Goal: Task Accomplishment & Management: Manage account settings

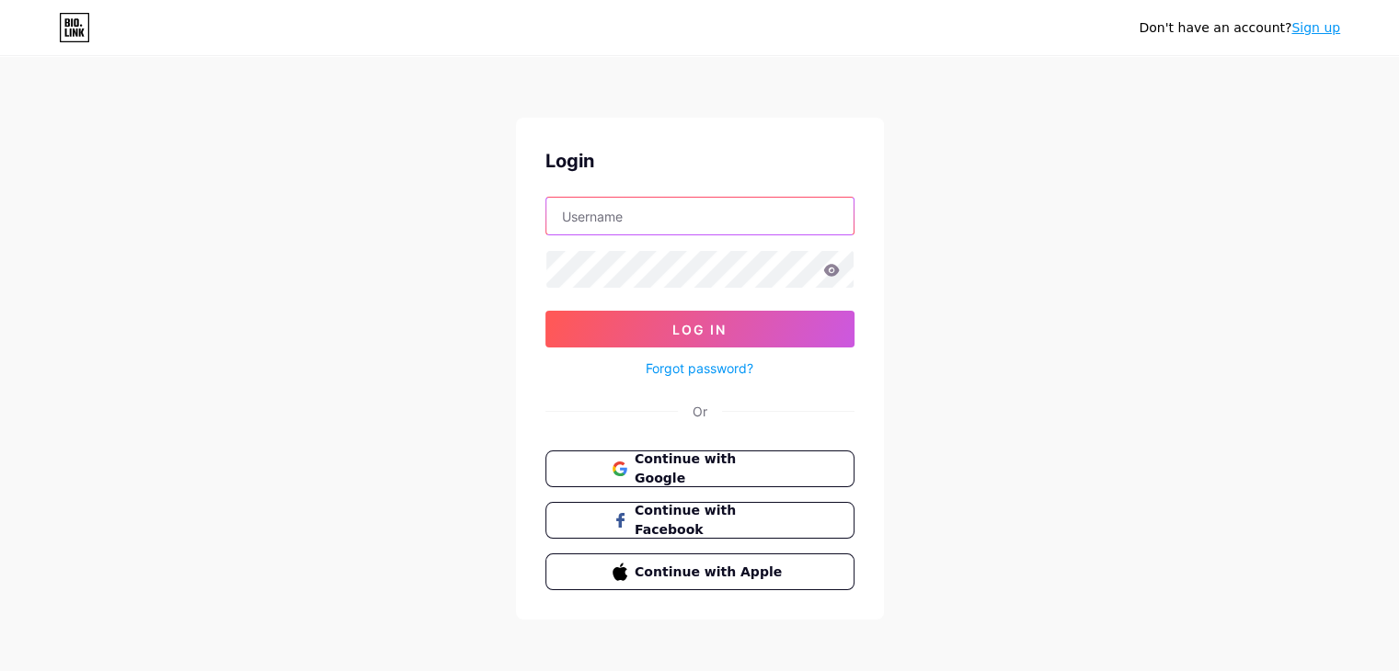
click at [674, 214] on input "text" at bounding box center [699, 216] width 307 height 37
click at [596, 219] on input "text" at bounding box center [699, 216] width 307 height 37
type input "gargi.shukla@lifewall.in"
click at [669, 230] on input "gargi.shukla@lifewall.in" at bounding box center [699, 216] width 307 height 37
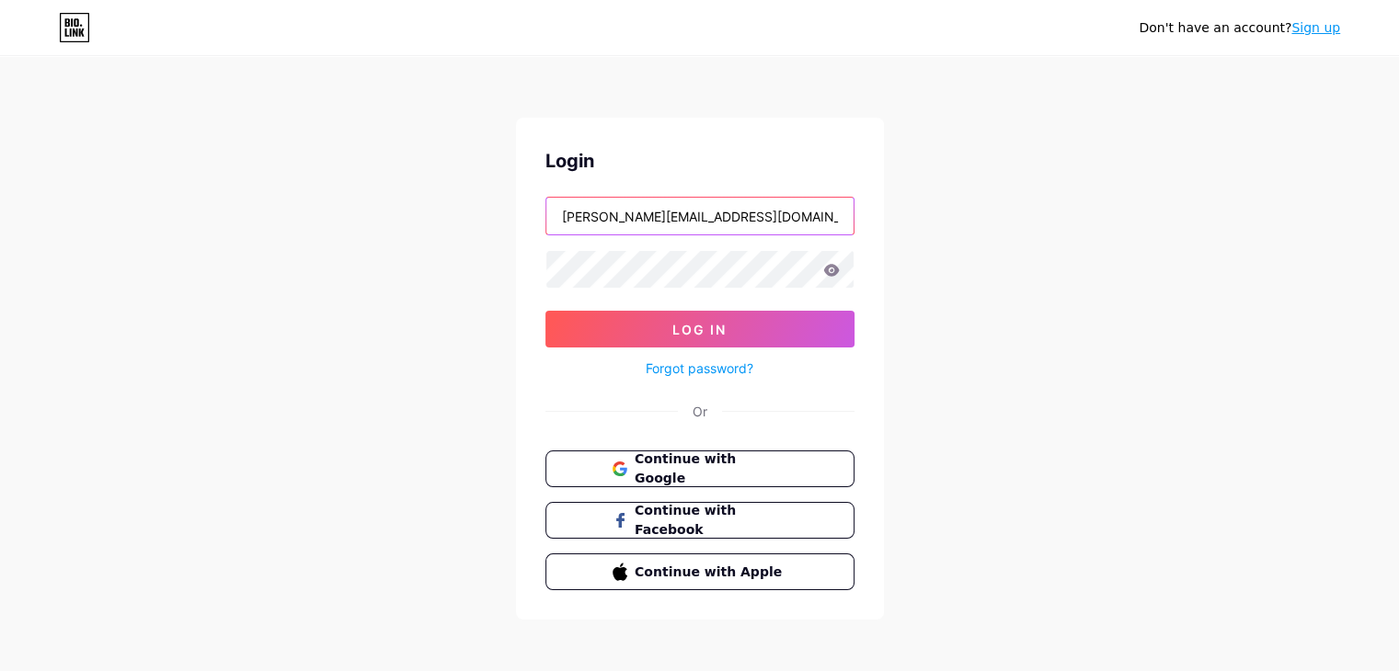
click at [669, 230] on input "gargi.shukla@lifewall.in" at bounding box center [699, 216] width 307 height 37
click at [696, 463] on span "Continue with Google" at bounding box center [711, 470] width 154 height 40
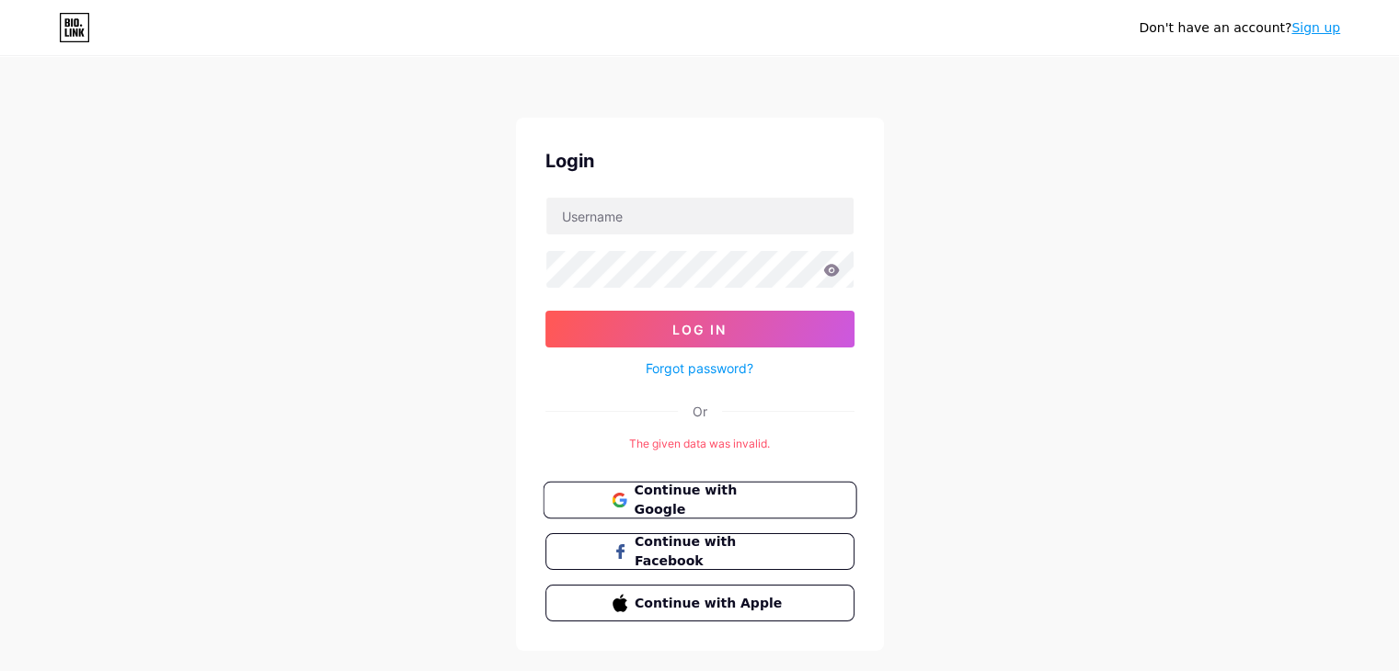
click at [750, 488] on span "Continue with Google" at bounding box center [711, 501] width 154 height 40
click at [777, 214] on input "text" at bounding box center [699, 216] width 307 height 37
type input "garg7567@gmail.com"
click at [721, 360] on link "Forgot password?" at bounding box center [699, 368] width 108 height 19
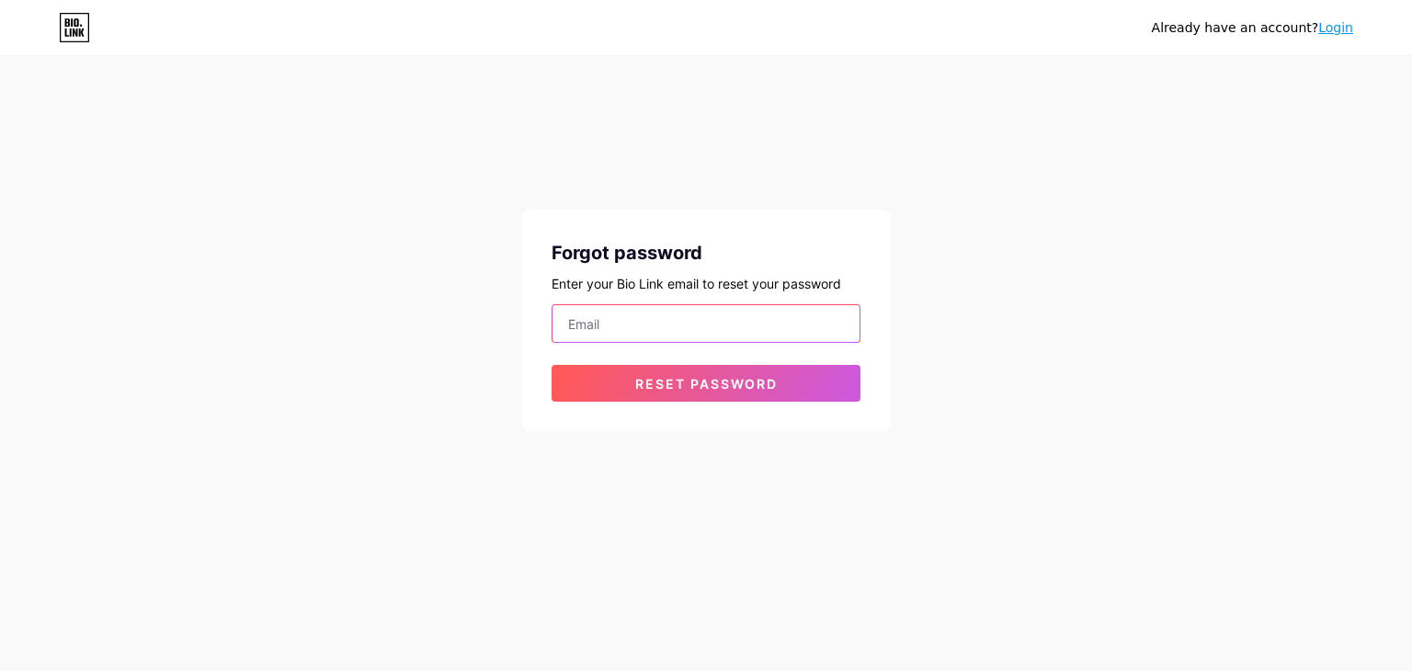
click at [717, 331] on input "email" at bounding box center [706, 323] width 307 height 37
type input "[EMAIL_ADDRESS][DOMAIN_NAME]"
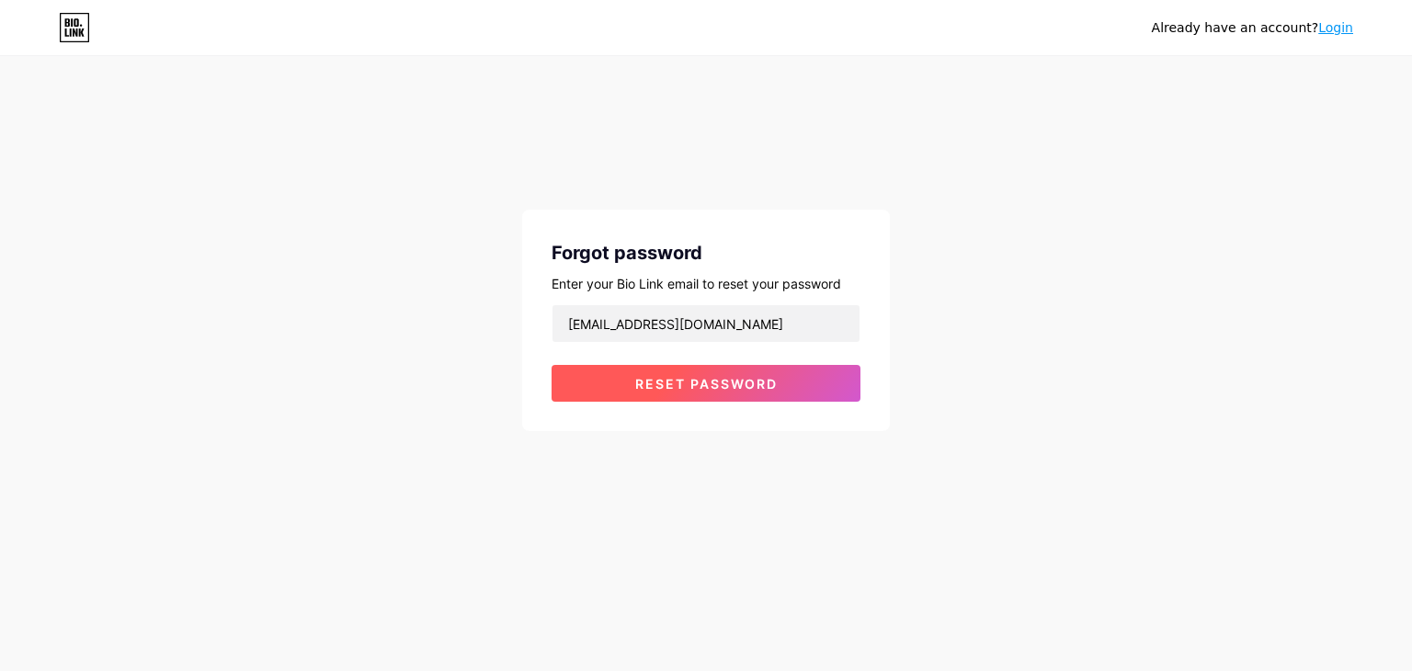
click at [721, 381] on span "Reset password" at bounding box center [706, 384] width 143 height 16
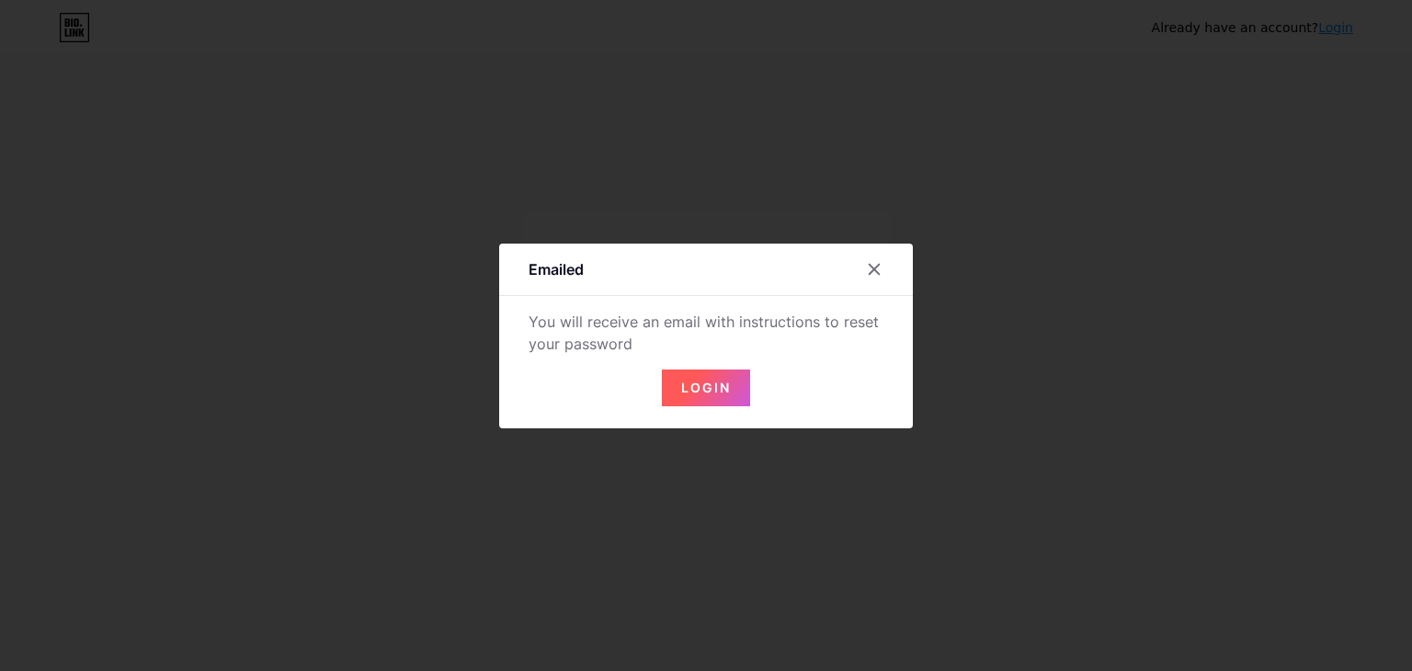
click at [721, 381] on span "Login" at bounding box center [706, 388] width 50 height 16
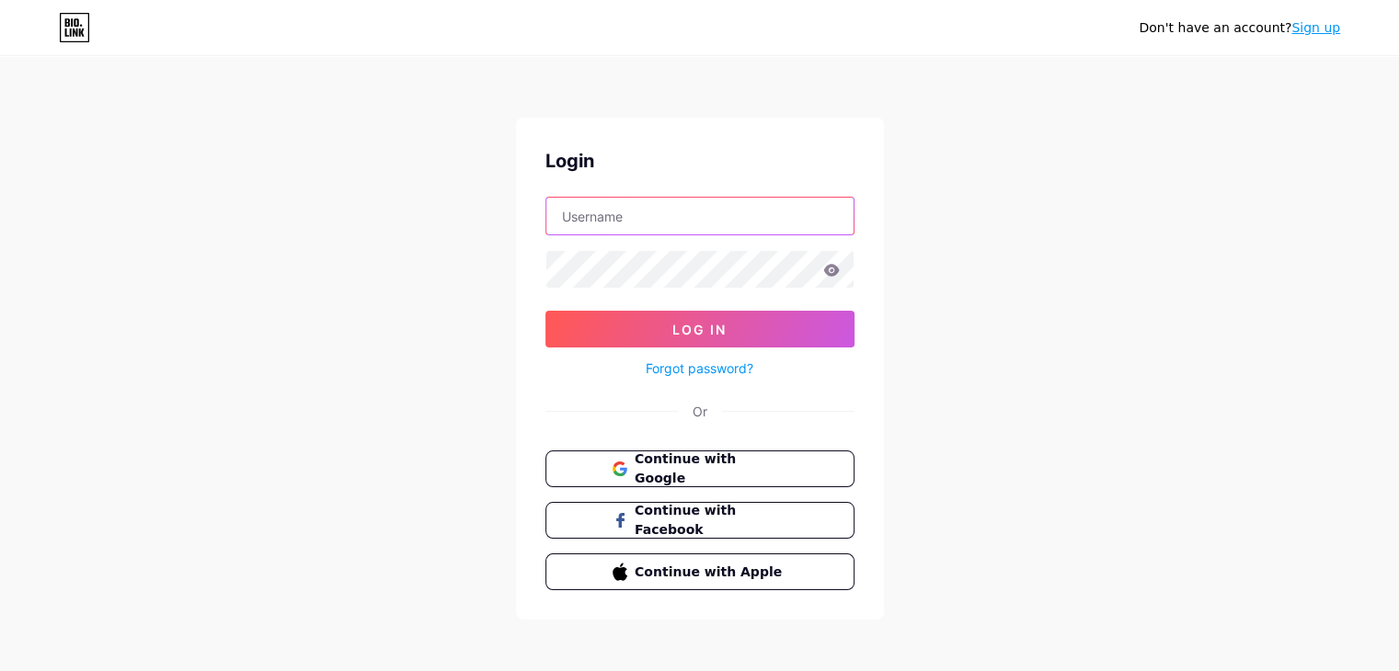
click at [770, 224] on input "text" at bounding box center [699, 216] width 307 height 37
type input "gargi7567@gmail.com"
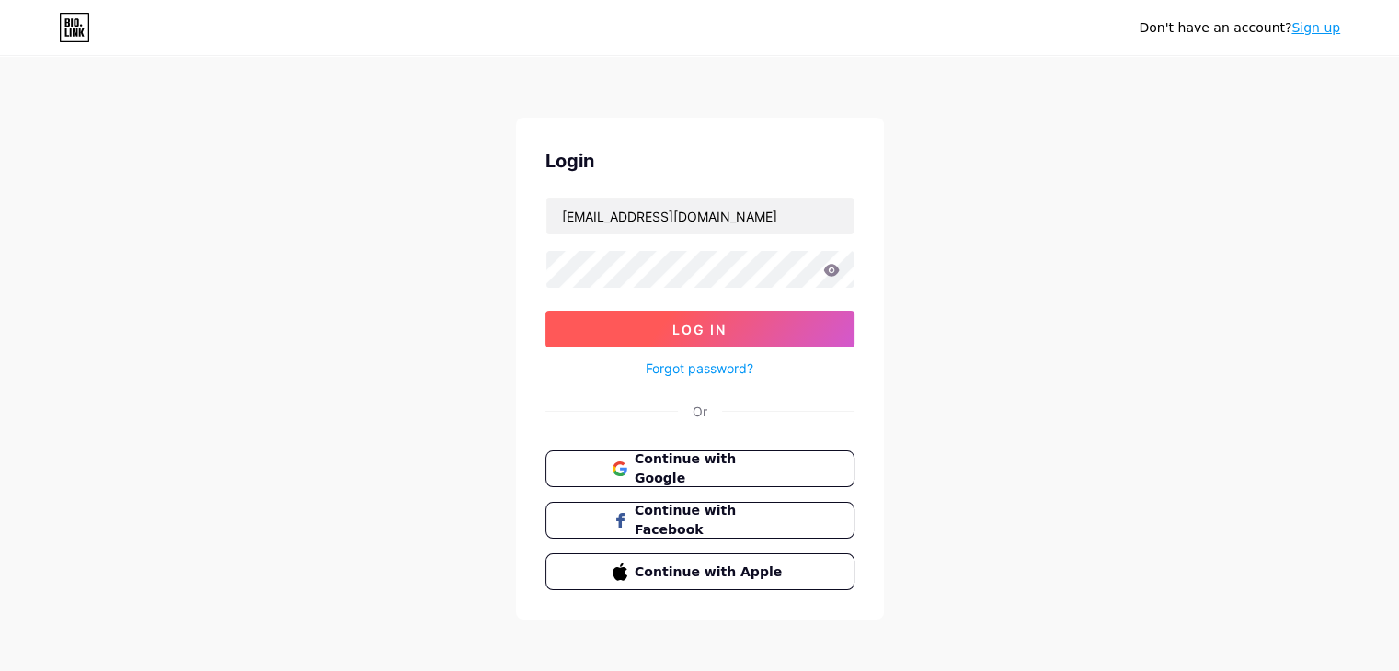
click at [747, 314] on button "Log In" at bounding box center [699, 329] width 309 height 37
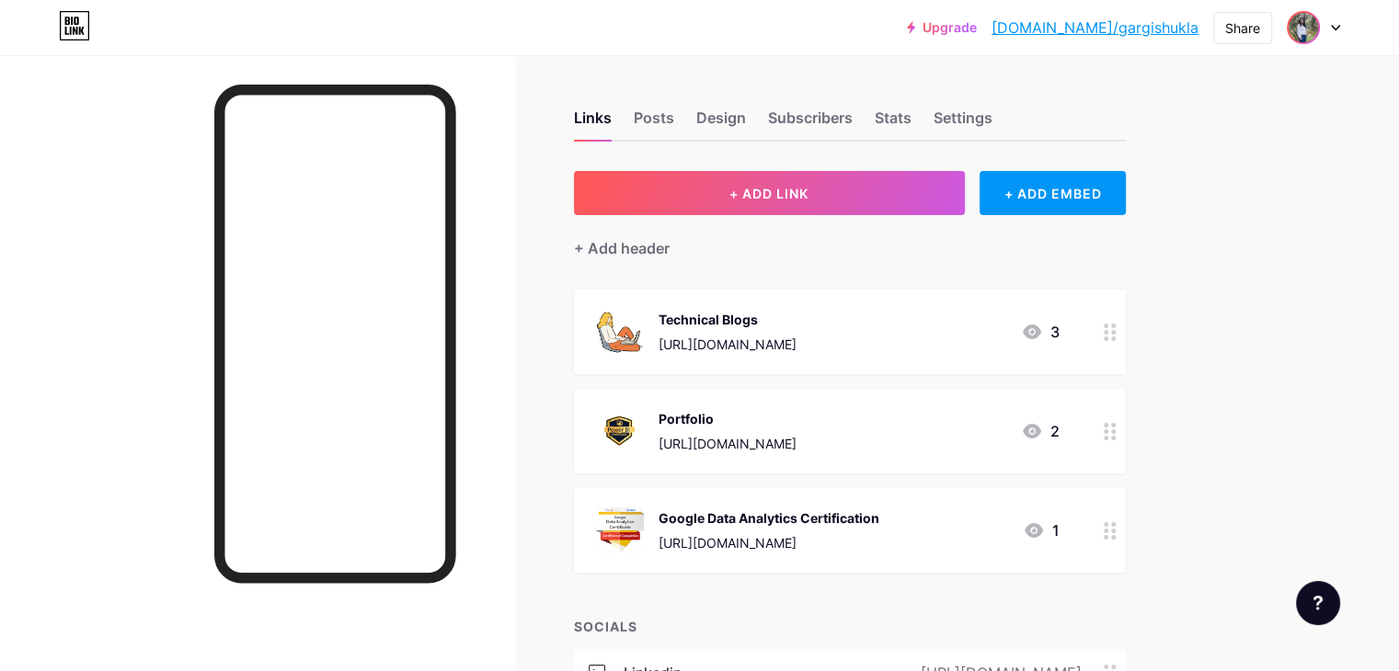
click at [1311, 31] on img at bounding box center [1302, 27] width 29 height 29
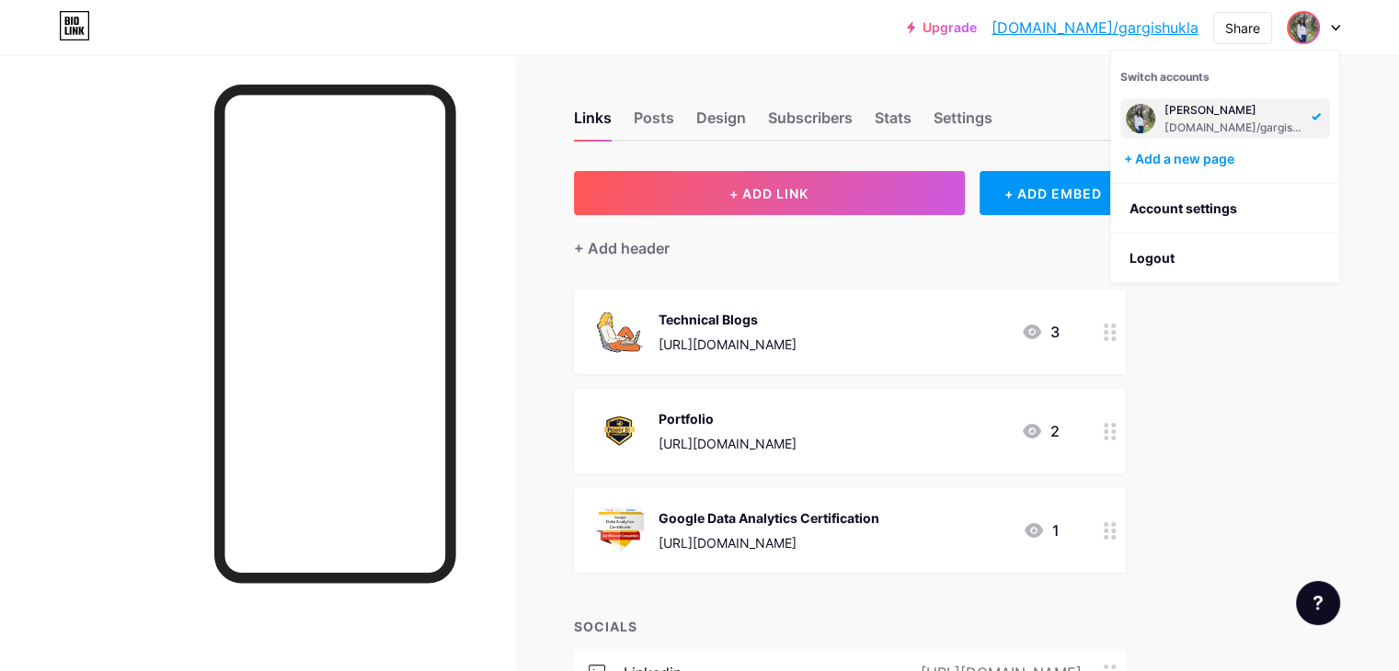
click at [1145, 116] on img at bounding box center [1139, 118] width 29 height 29
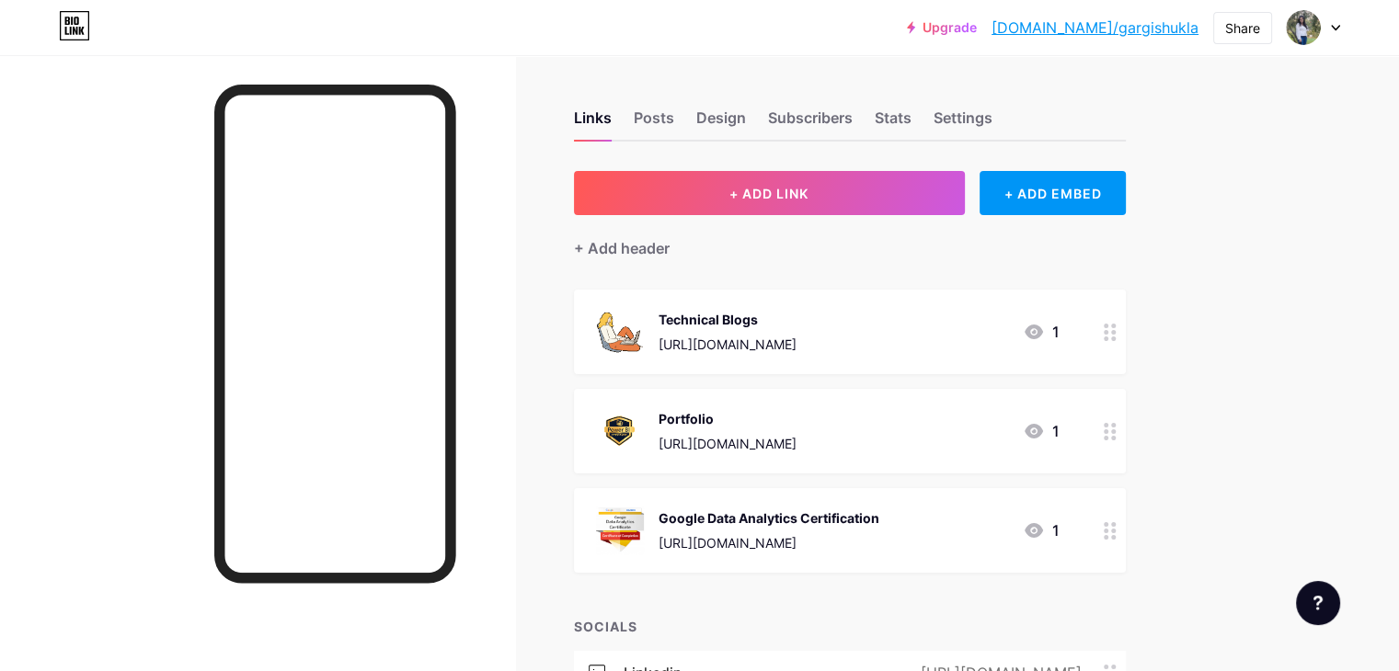
click at [1320, 24] on div at bounding box center [1312, 27] width 53 height 33
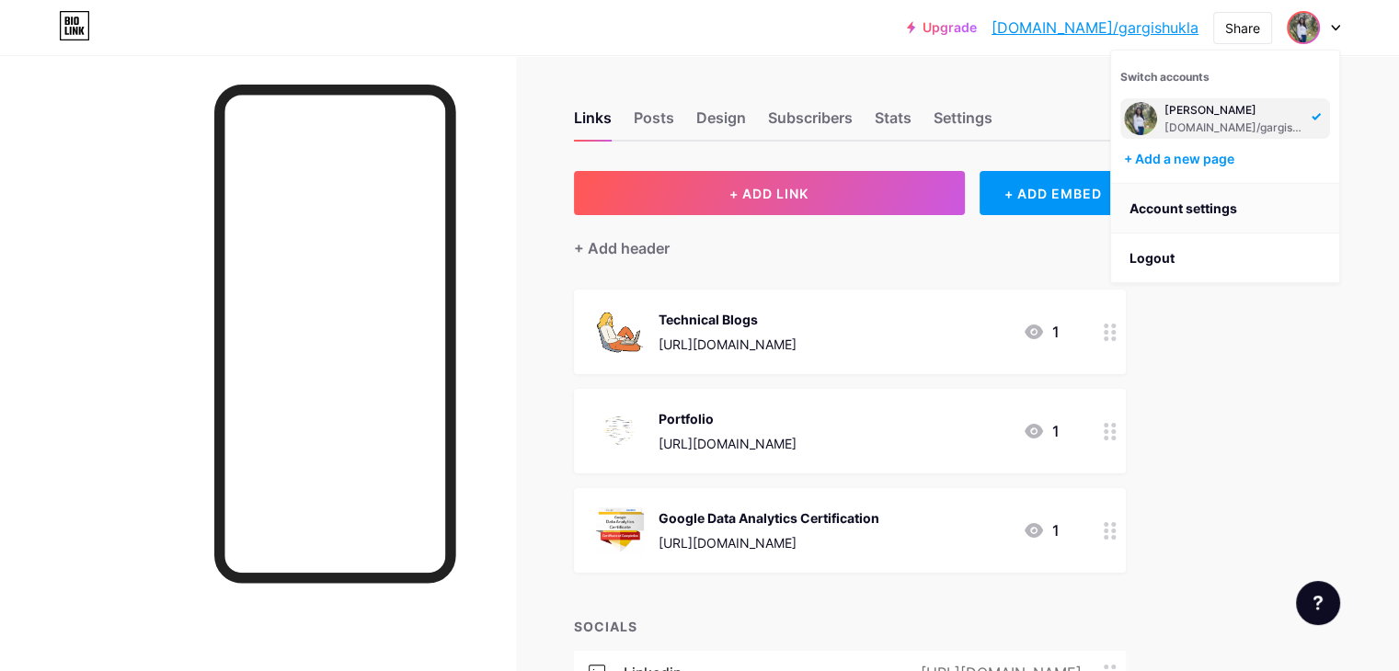
click at [1210, 195] on link "Account settings" at bounding box center [1225, 209] width 228 height 50
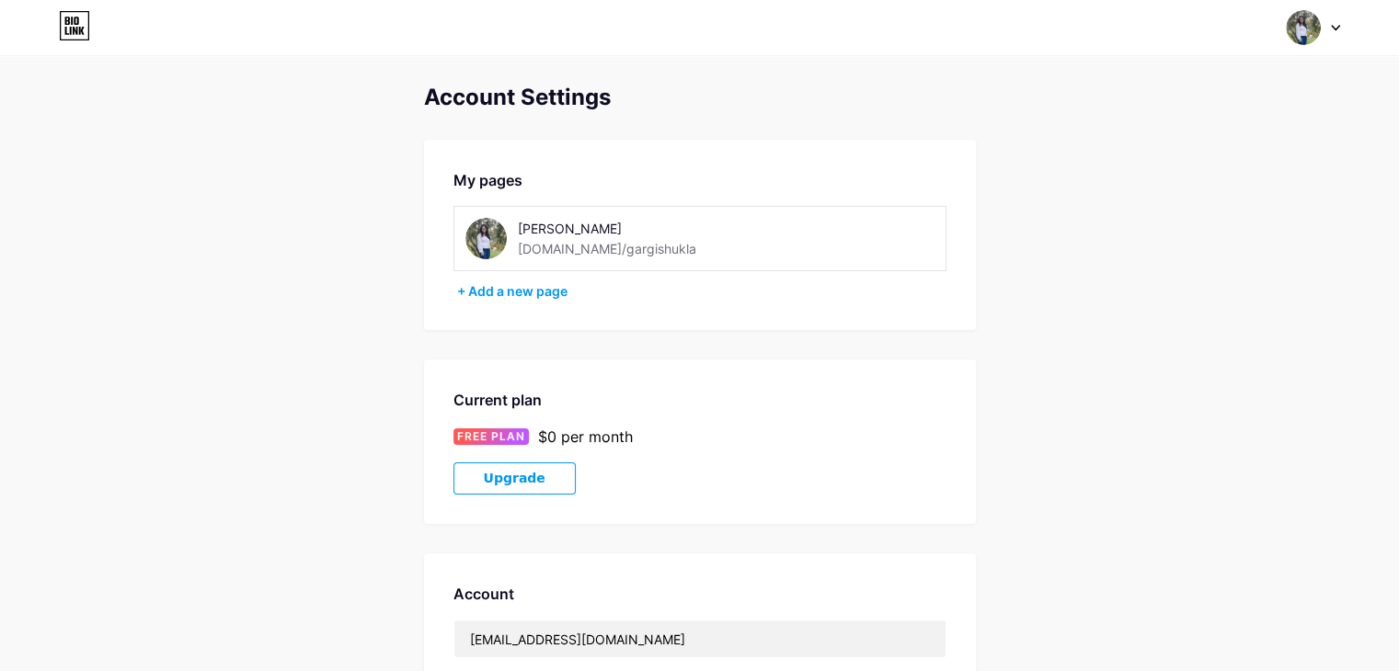
click at [489, 233] on img at bounding box center [485, 238] width 41 height 41
click at [508, 245] on div "[PERSON_NAME] [DOMAIN_NAME]/gargishukla" at bounding box center [621, 238] width 313 height 41
click at [623, 219] on div "[PERSON_NAME]" at bounding box center [648, 228] width 260 height 19
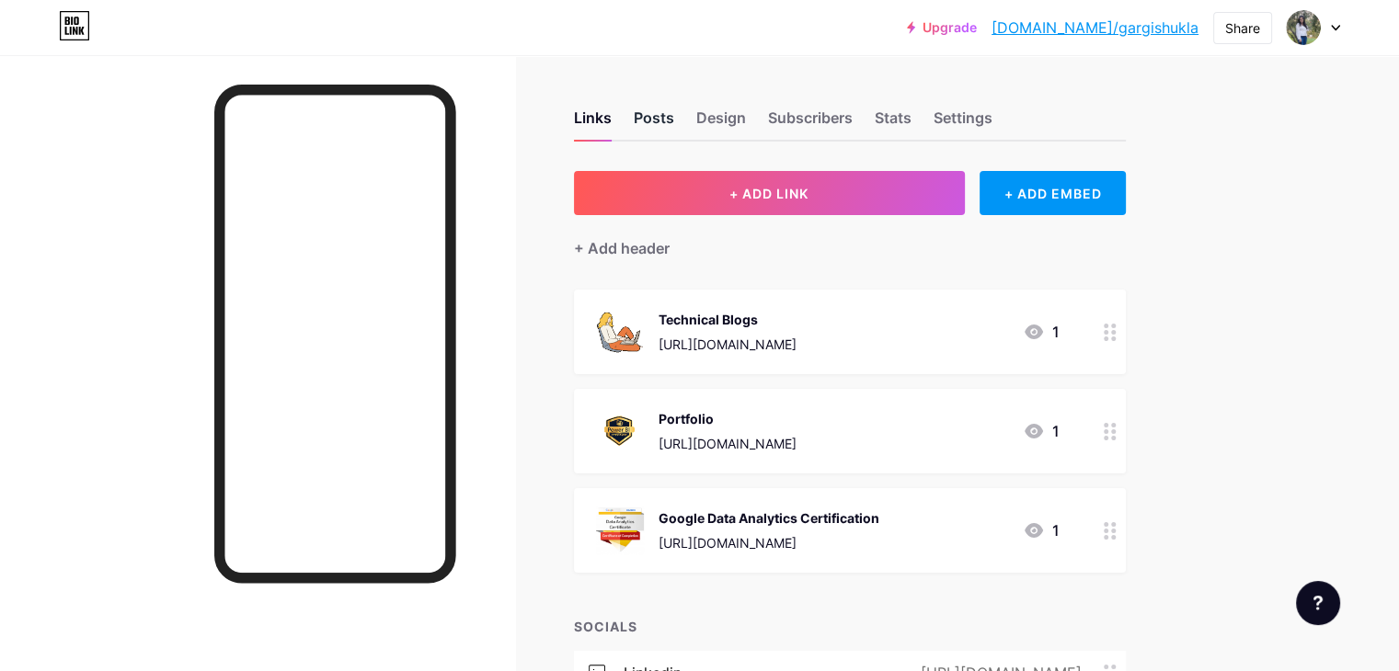
click at [674, 120] on div "Posts" at bounding box center [654, 123] width 40 height 33
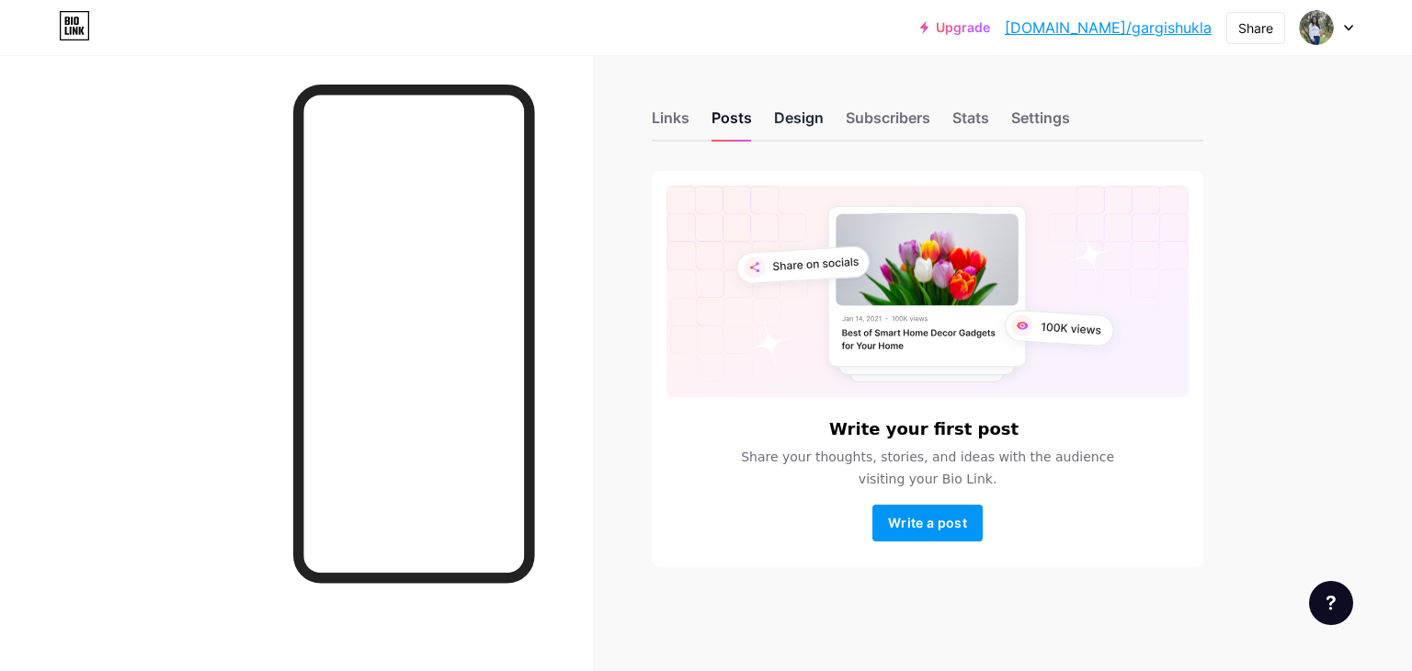
click at [790, 112] on div "Design" at bounding box center [799, 123] width 50 height 33
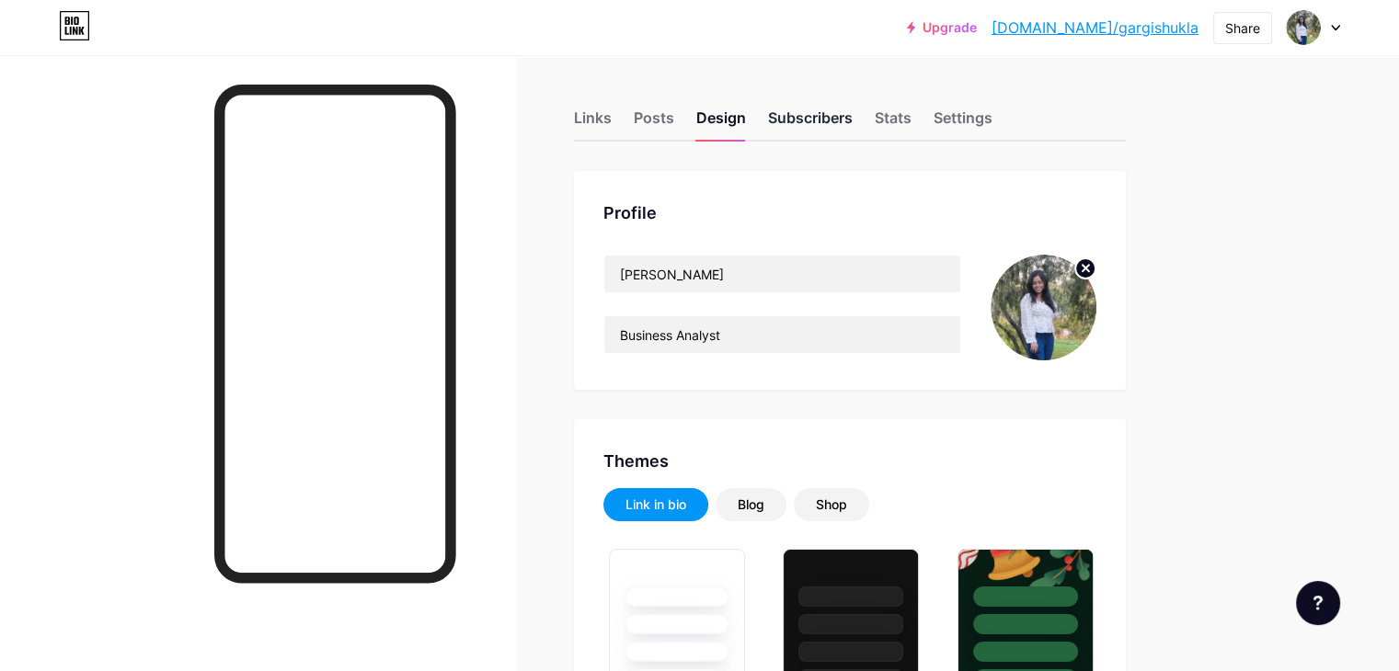
click at [852, 120] on div "Subscribers" at bounding box center [810, 123] width 85 height 33
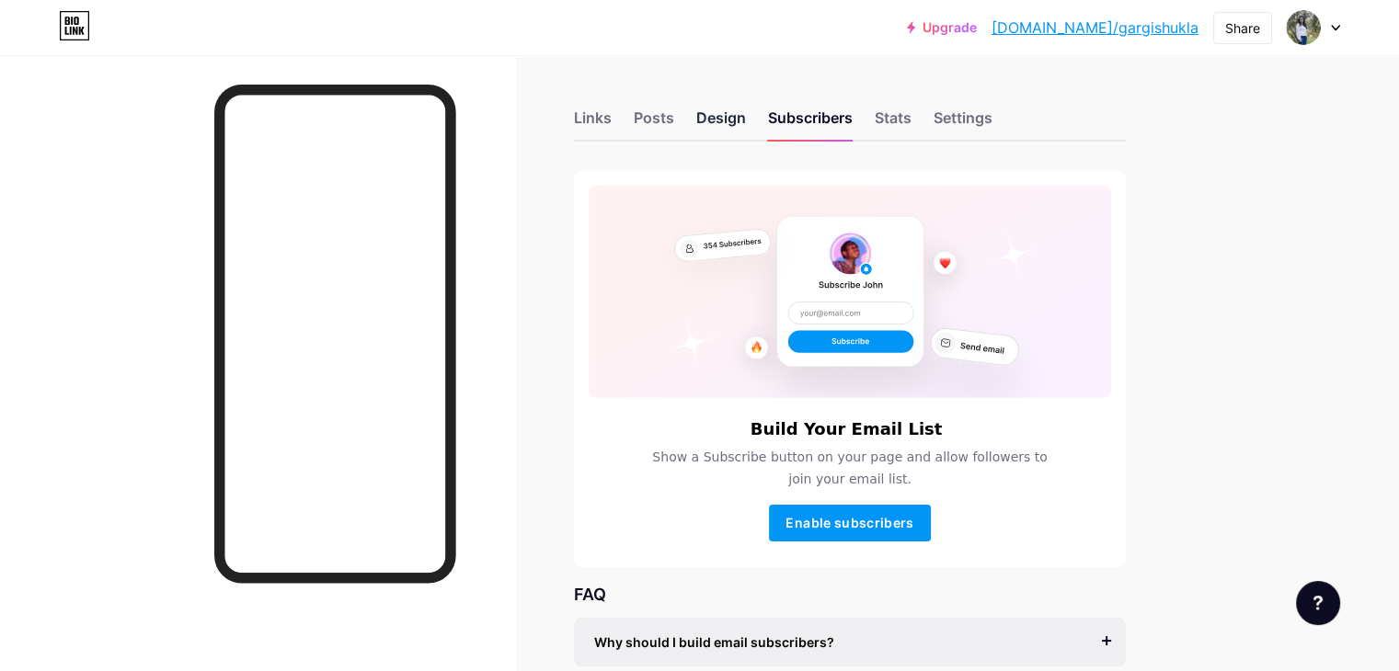
click at [746, 118] on div "Design" at bounding box center [721, 123] width 50 height 33
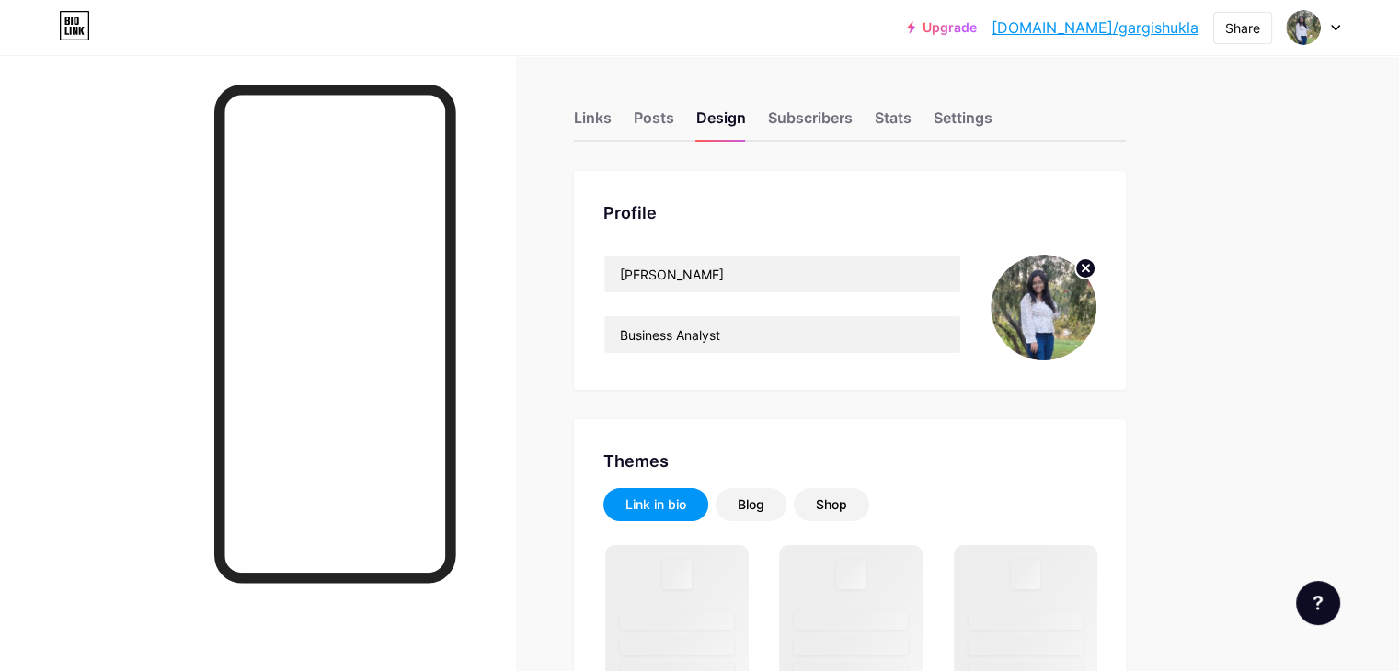
click at [1096, 314] on img at bounding box center [1043, 308] width 106 height 106
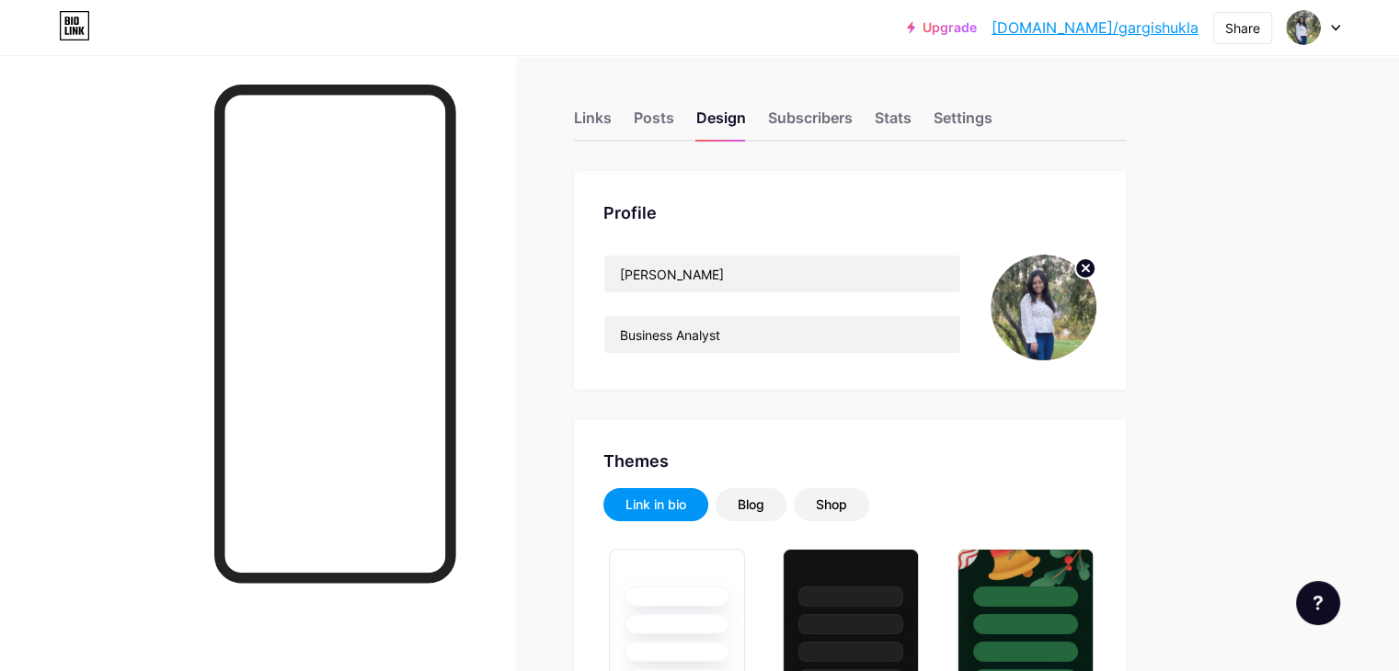
click at [1096, 298] on img at bounding box center [1043, 308] width 106 height 106
click at [1095, 263] on circle at bounding box center [1085, 268] width 20 height 20
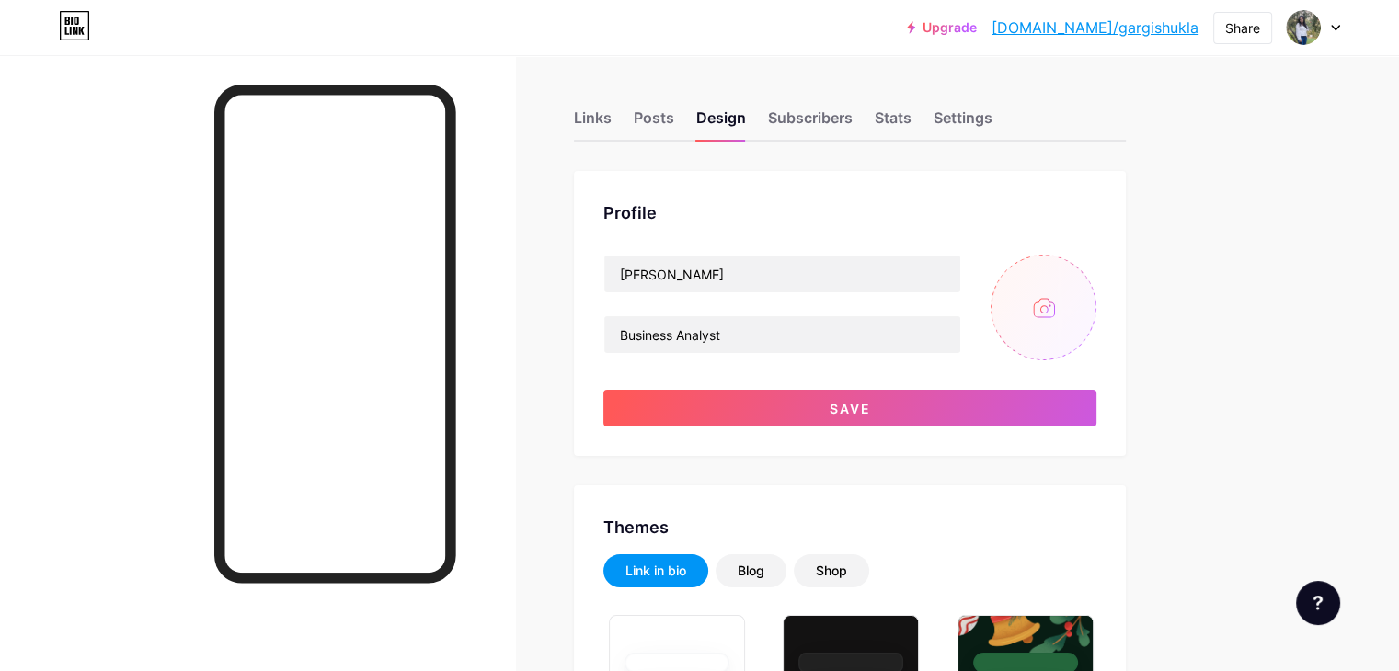
click at [1096, 307] on input "file" at bounding box center [1043, 308] width 106 height 106
type input "C:\fakepath\IMG20230610173855.jpg"
click at [674, 111] on div "Posts" at bounding box center [654, 123] width 40 height 33
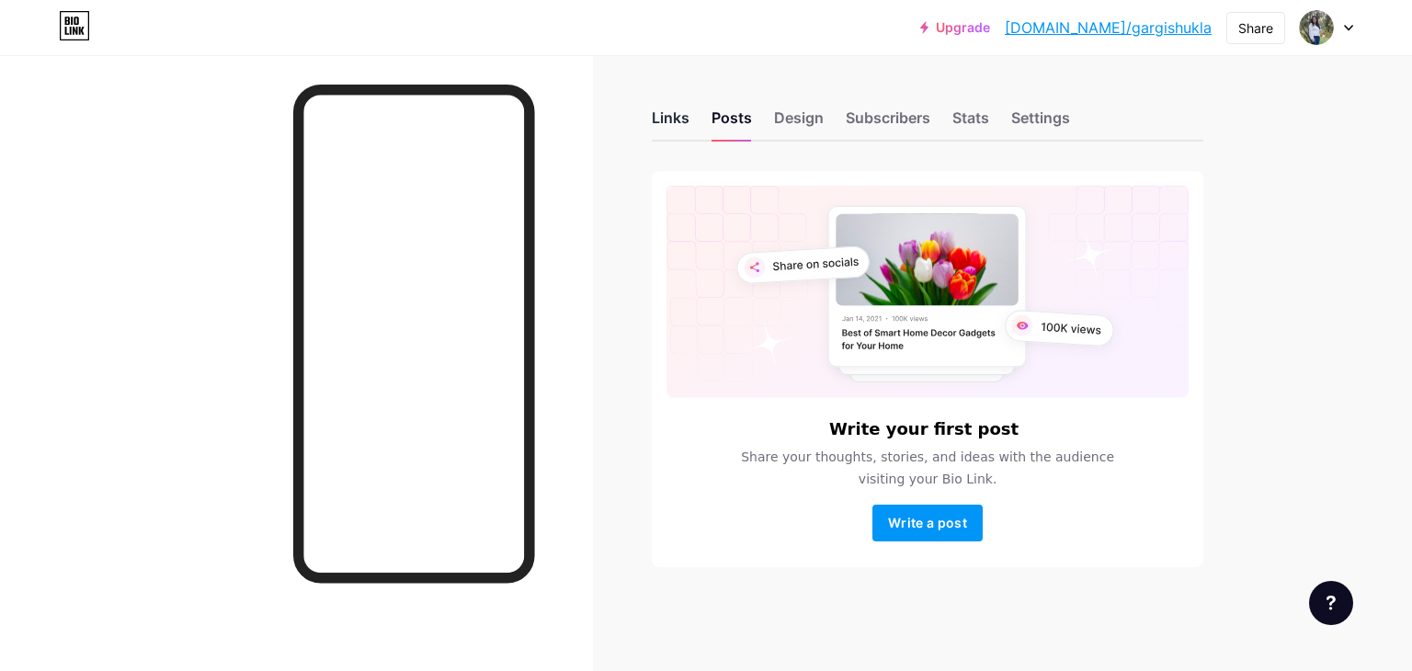
click at [684, 114] on div "Links" at bounding box center [671, 123] width 38 height 33
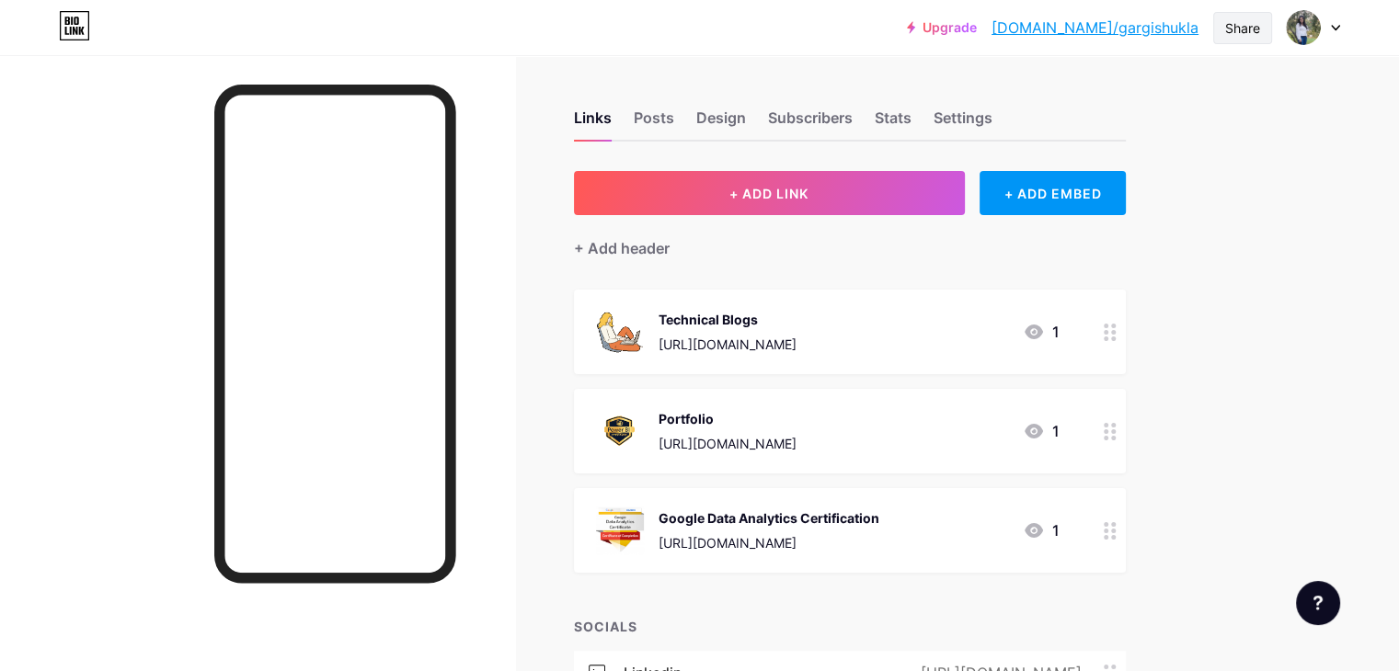
click at [1239, 30] on div "Share" at bounding box center [1242, 27] width 35 height 19
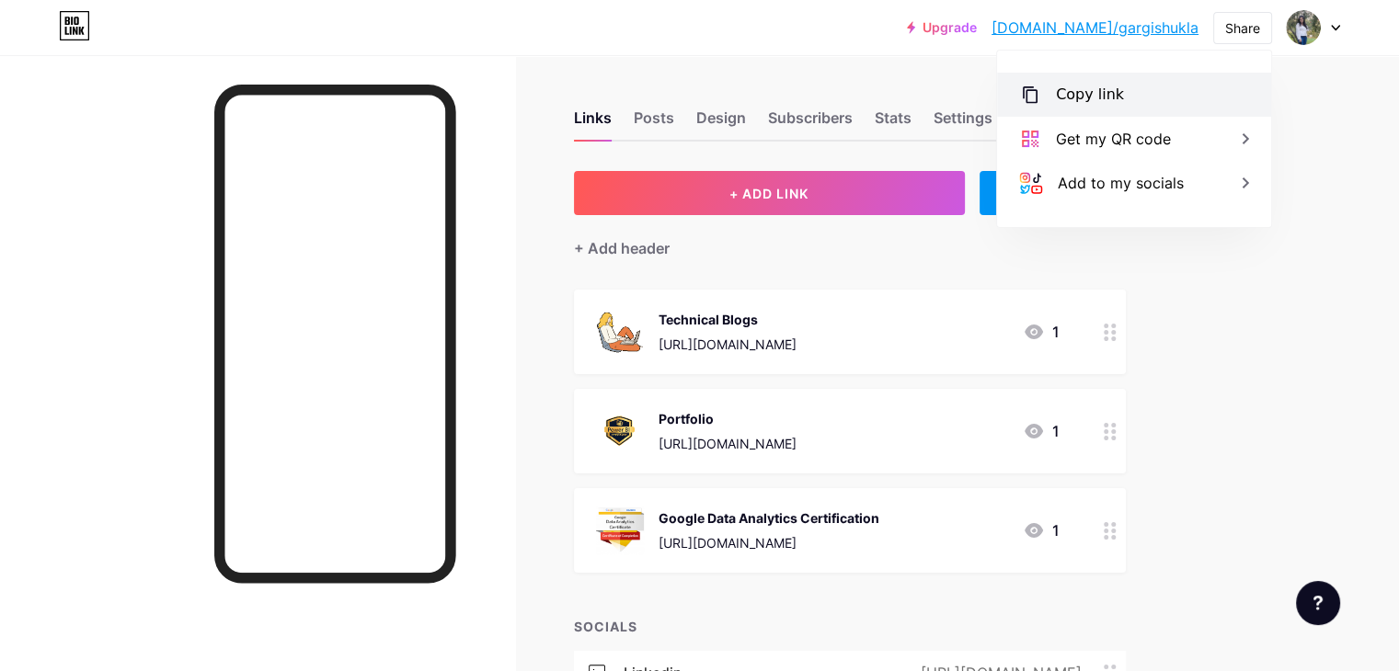
click at [1159, 100] on div "Copy link" at bounding box center [1134, 95] width 274 height 44
